Goal: Task Accomplishment & Management: Manage account settings

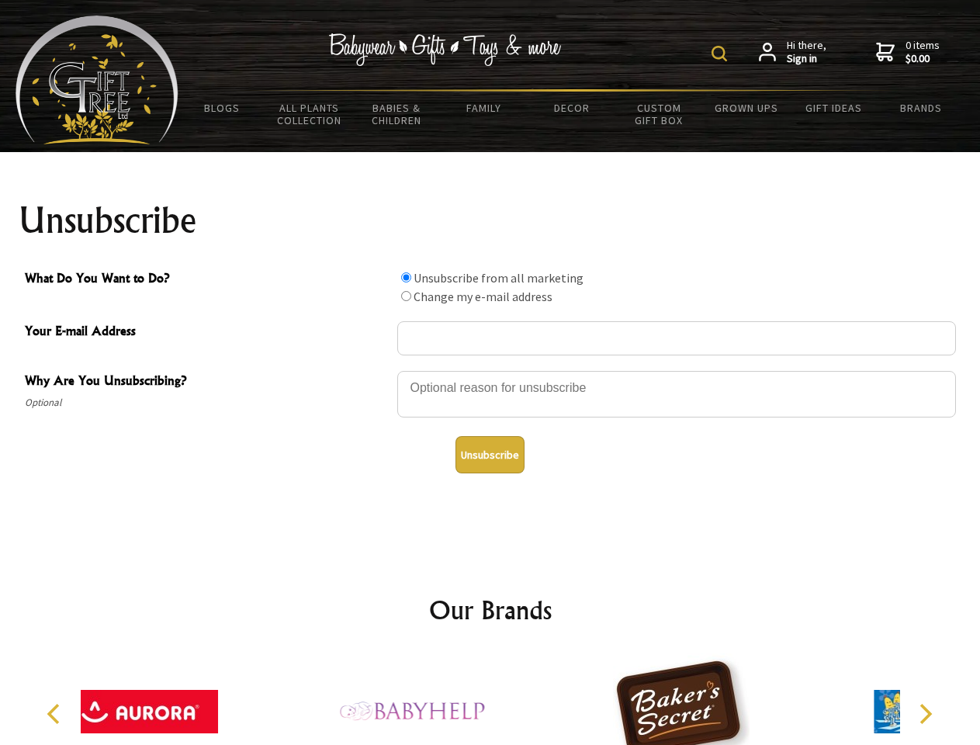
click at [722, 54] on img at bounding box center [720, 54] width 16 height 16
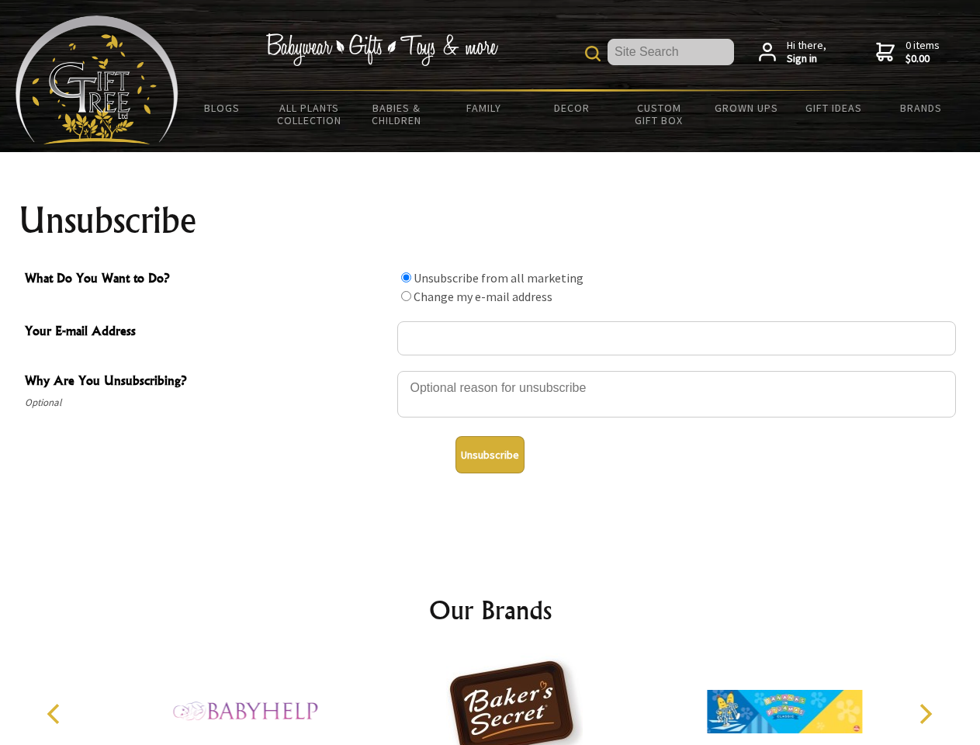
click at [491, 370] on div at bounding box center [676, 396] width 559 height 54
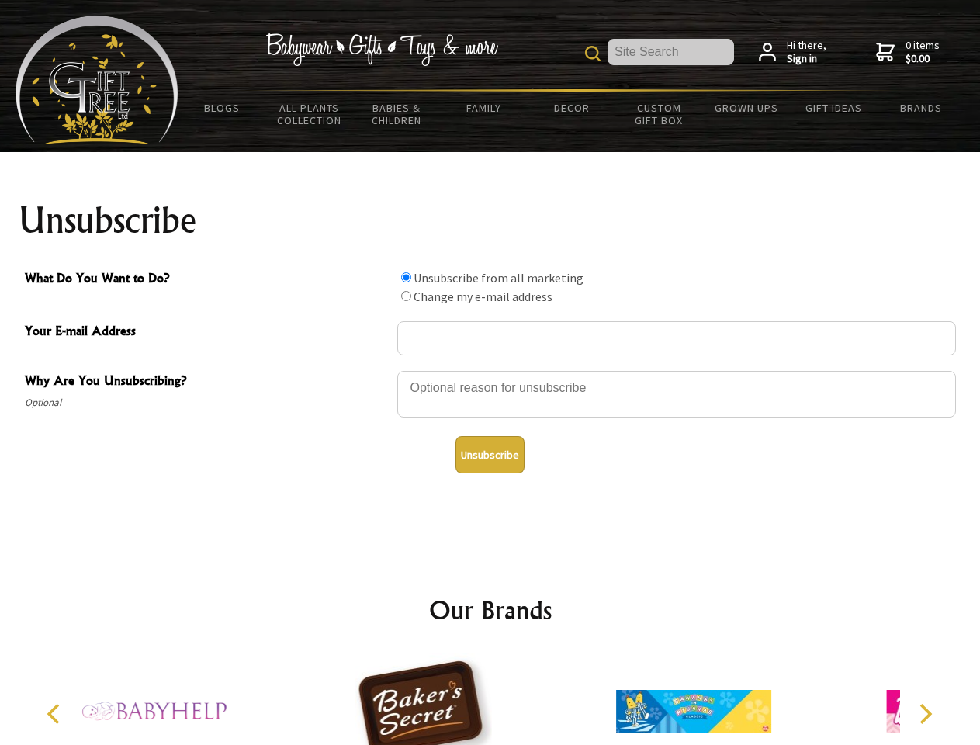
click at [406, 277] on input "What Do You Want to Do?" at bounding box center [406, 277] width 10 height 10
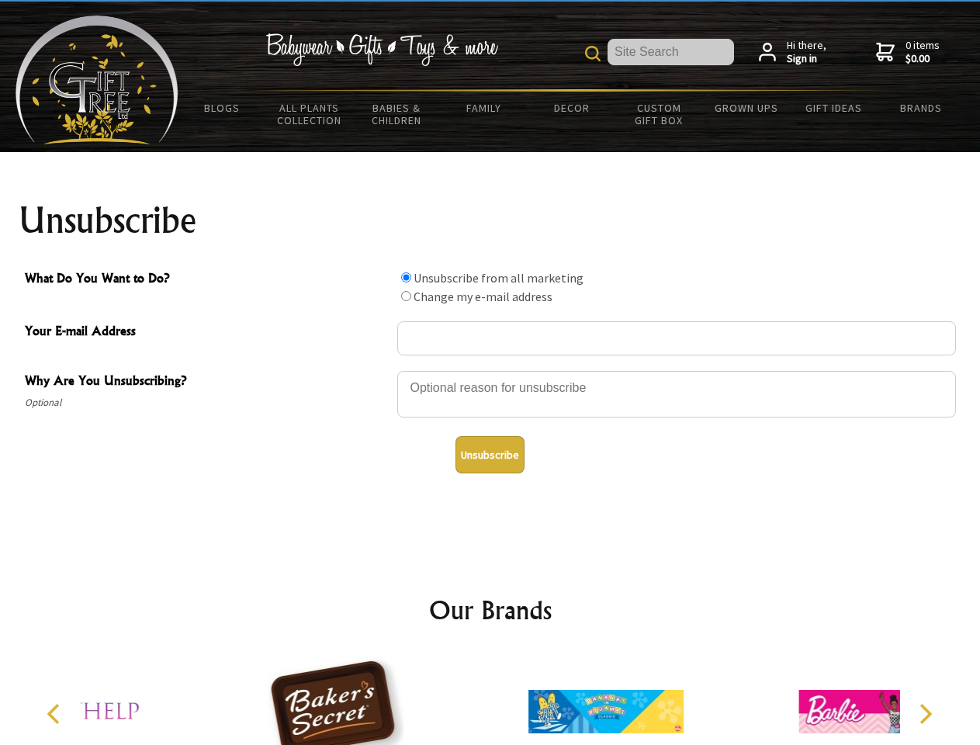
click at [406, 296] on input "What Do You Want to Do?" at bounding box center [406, 296] width 10 height 10
radio input "true"
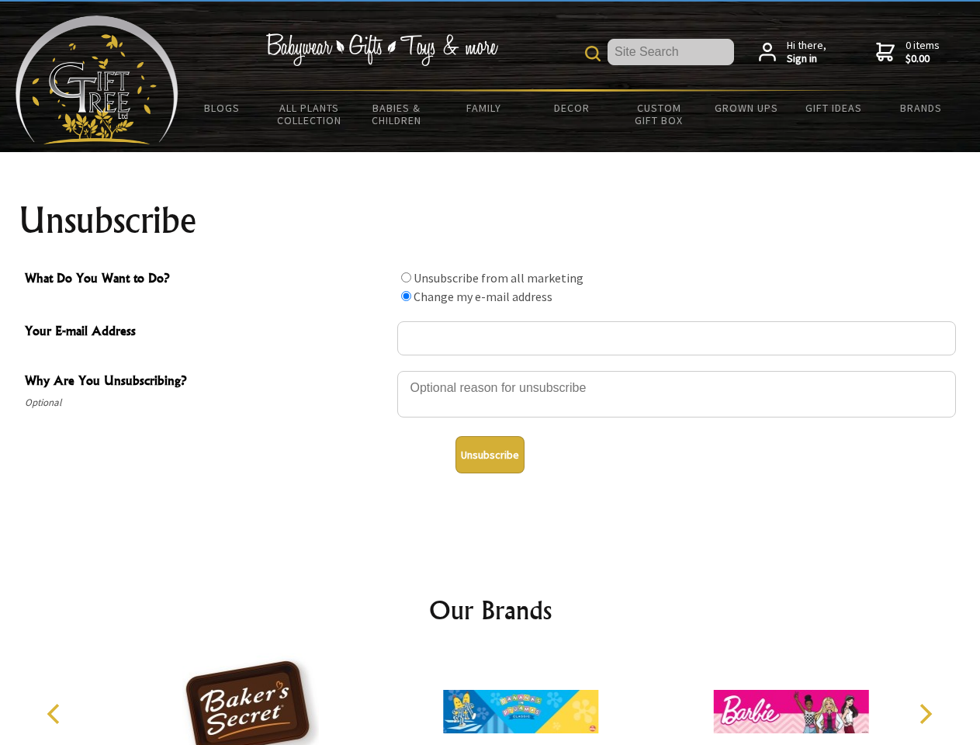
click at [490, 455] on button "Unsubscribe" at bounding box center [490, 454] width 69 height 37
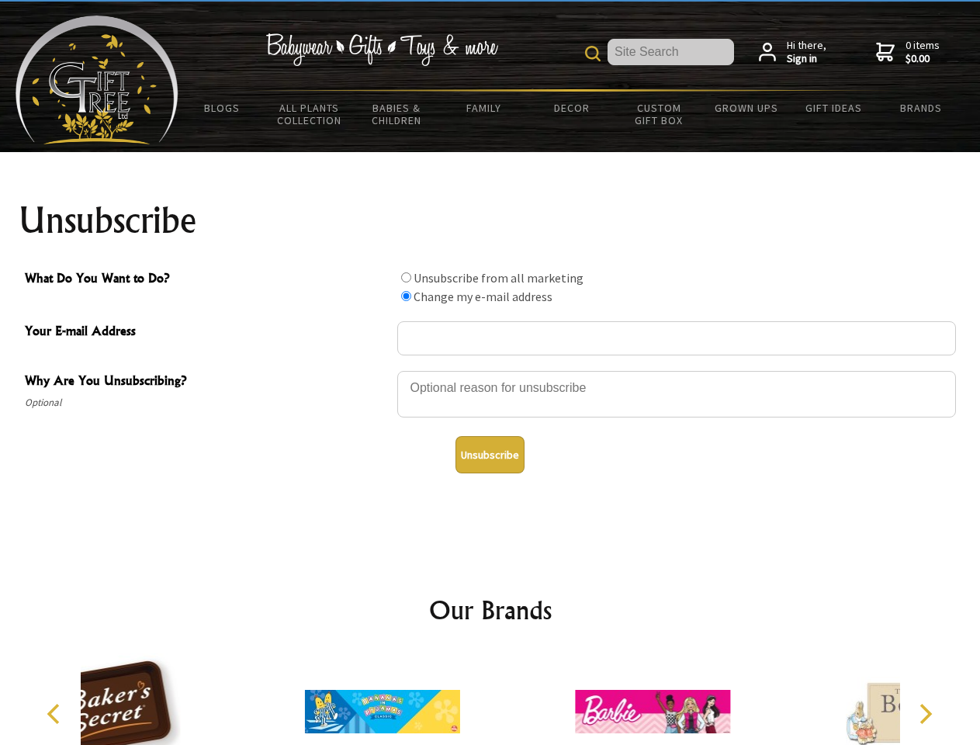
click at [491, 699] on div at bounding box center [382, 714] width 270 height 121
click at [56, 714] on icon "Previous" at bounding box center [55, 714] width 20 height 20
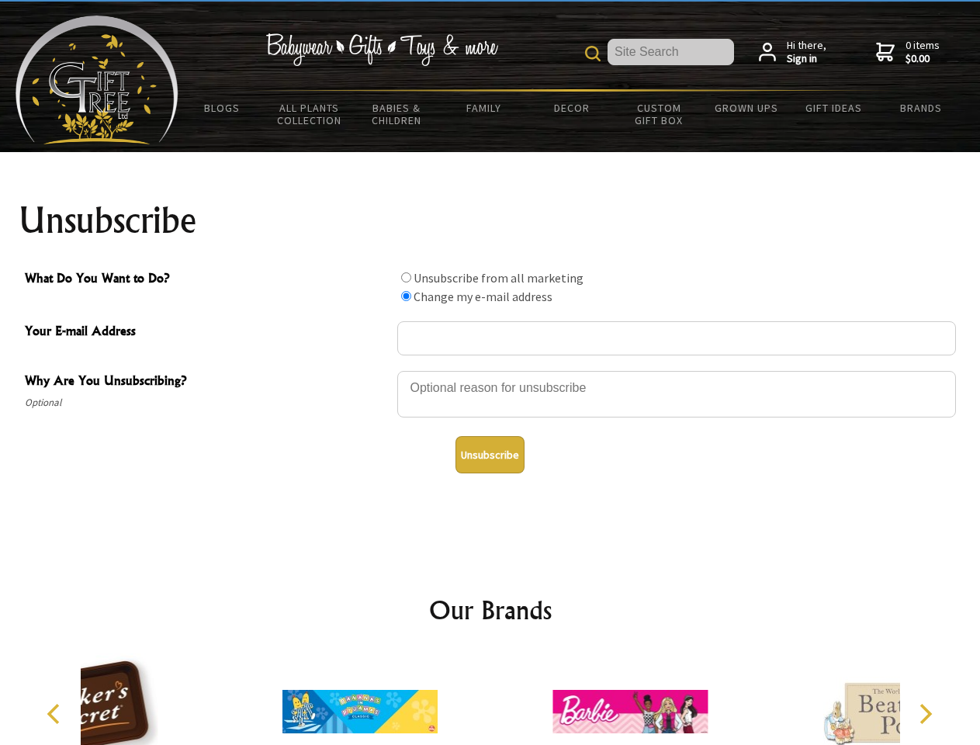
click at [925, 714] on icon "Next" at bounding box center [924, 714] width 20 height 20
